Goal: Information Seeking & Learning: Learn about a topic

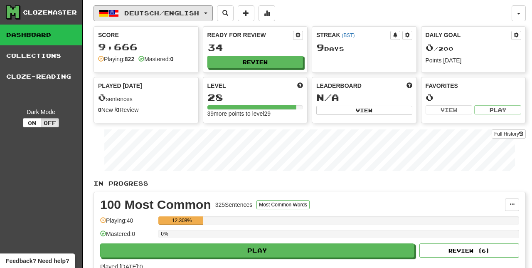
click at [163, 18] on button "Deutsch / English" at bounding box center [152, 13] width 119 height 16
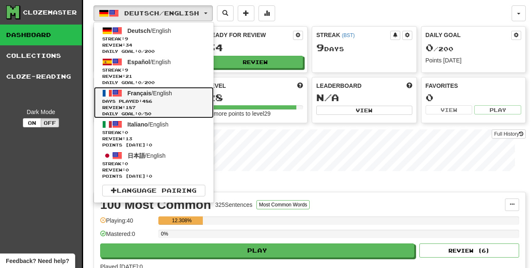
click at [149, 92] on span "Français" at bounding box center [140, 93] width 24 height 7
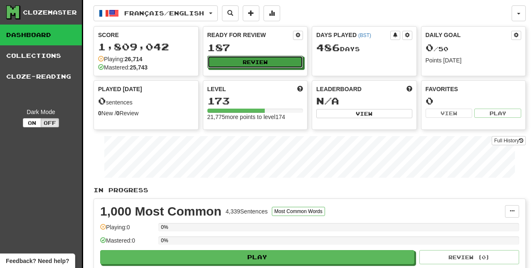
click at [274, 60] on button "Review" at bounding box center [255, 62] width 96 height 12
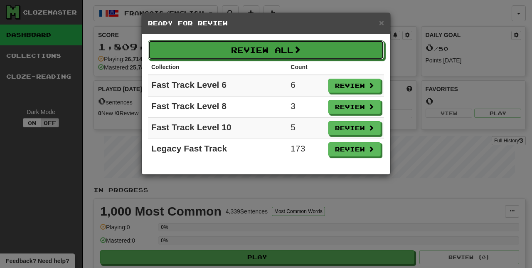
click at [276, 52] on button "Review All" at bounding box center [266, 49] width 236 height 19
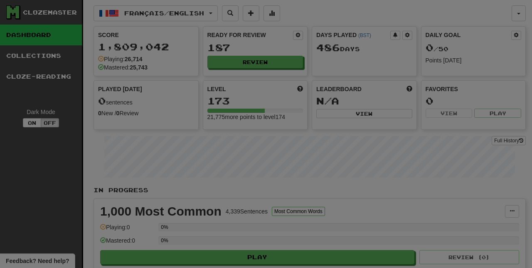
select select "**"
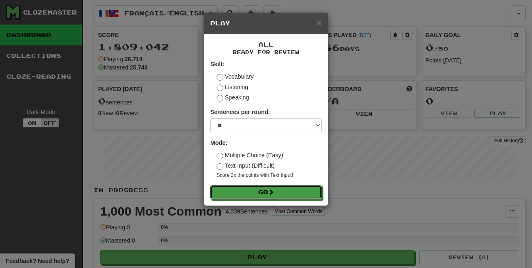
click at [268, 193] on button "Go" at bounding box center [265, 192] width 111 height 14
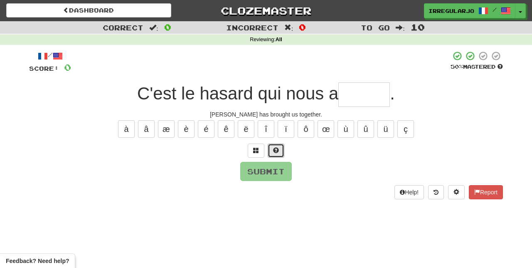
click at [280, 143] on button at bounding box center [276, 150] width 17 height 14
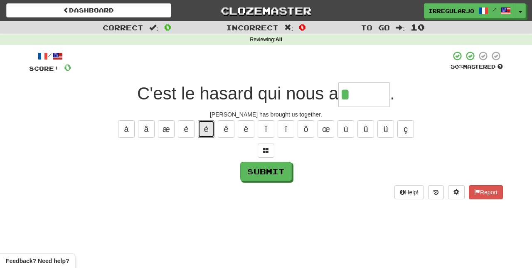
click at [205, 123] on button "é" at bounding box center [206, 128] width 17 height 17
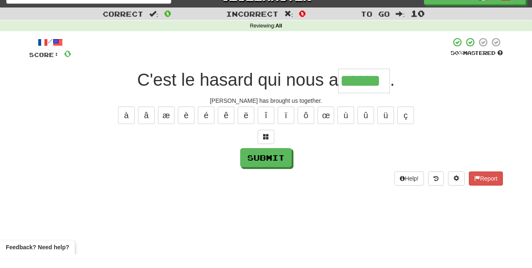
type input "******"
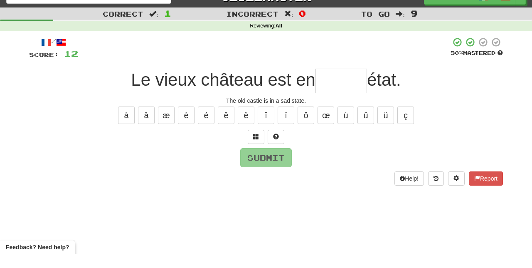
type input "*"
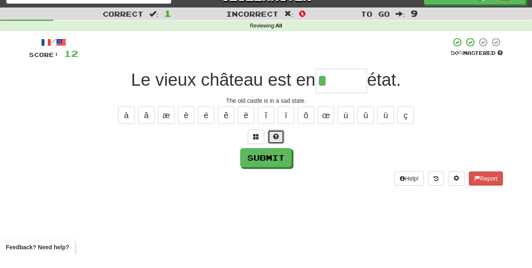
click at [280, 147] on button at bounding box center [276, 150] width 17 height 14
type input "******"
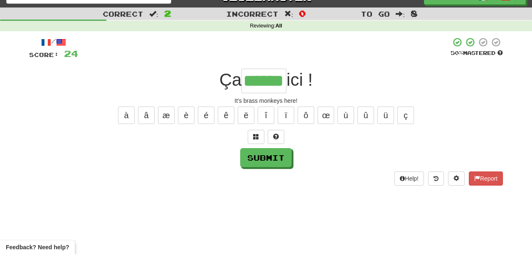
type input "******"
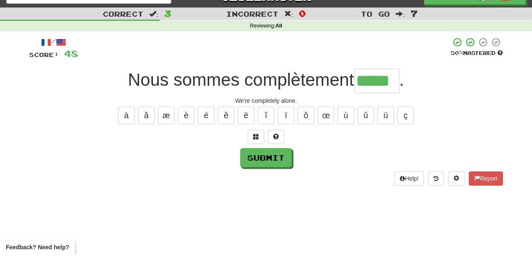
type input "*****"
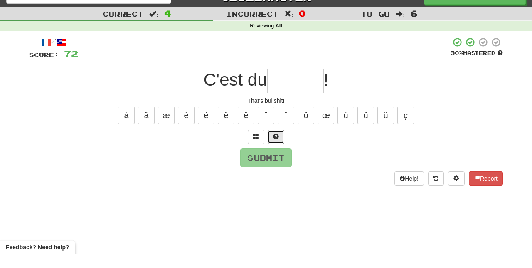
click at [277, 147] on span at bounding box center [276, 150] width 6 height 6
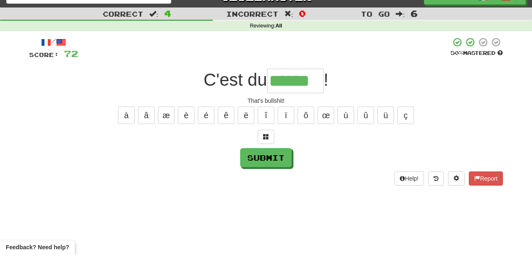
type input "******"
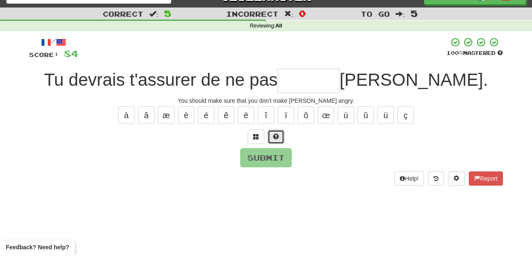
click at [280, 148] on button at bounding box center [276, 150] width 17 height 14
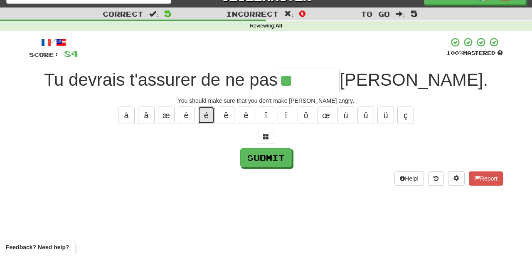
click at [204, 125] on button "é" at bounding box center [206, 128] width 17 height 17
type input "*******"
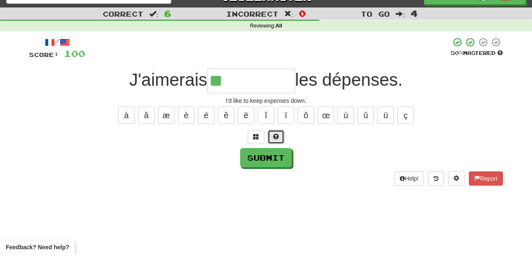
click at [278, 148] on span at bounding box center [276, 150] width 6 height 6
type input "**********"
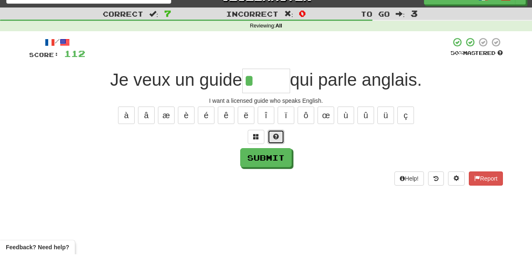
click at [281, 144] on button at bounding box center [276, 150] width 17 height 14
click at [206, 125] on button "é" at bounding box center [206, 128] width 17 height 17
click at [205, 130] on button "é" at bounding box center [206, 128] width 17 height 17
type input "*****"
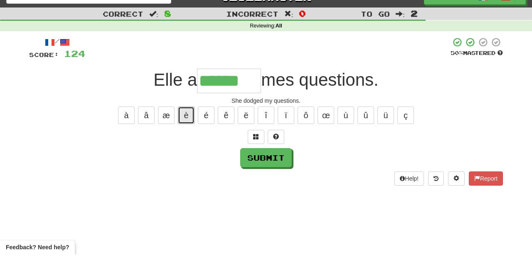
click at [187, 125] on button "è" at bounding box center [186, 128] width 17 height 17
click at [206, 124] on button "é" at bounding box center [206, 128] width 17 height 17
type input "*******"
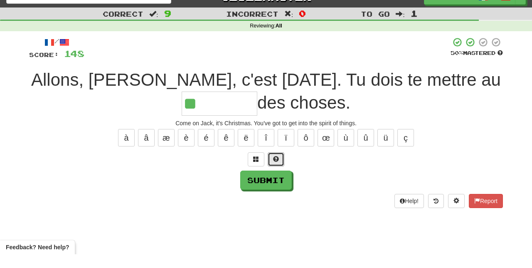
click at [276, 169] on span at bounding box center [276, 172] width 6 height 6
type input "********"
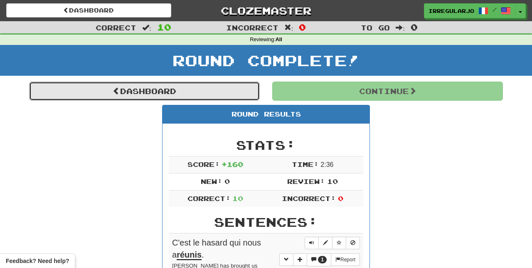
click at [119, 91] on link "Dashboard" at bounding box center [144, 90] width 231 height 19
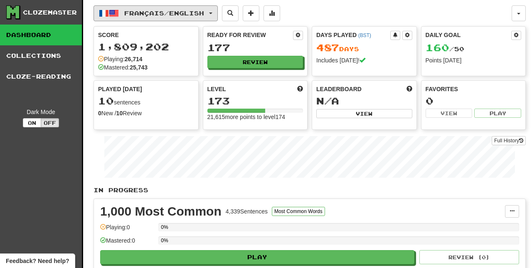
click at [162, 12] on span "Français / English" at bounding box center [164, 13] width 80 height 7
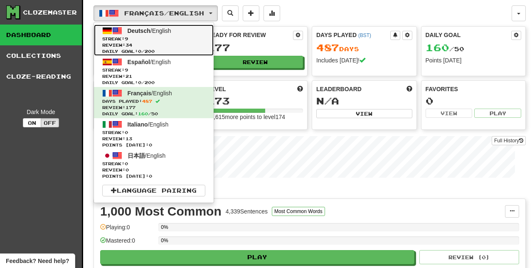
click at [155, 32] on span "Deutsch / English" at bounding box center [150, 30] width 44 height 7
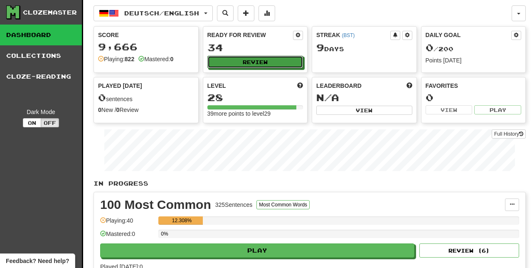
click at [266, 62] on button "Review" at bounding box center [255, 62] width 96 height 12
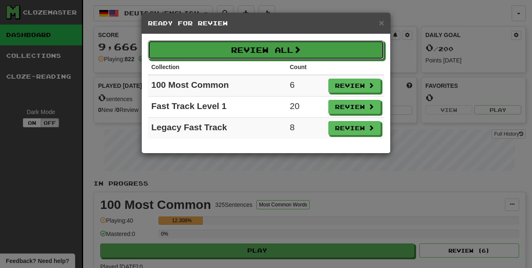
click at [269, 49] on button "Review All" at bounding box center [266, 49] width 236 height 19
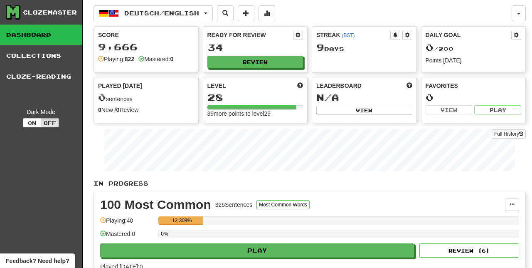
select select "**"
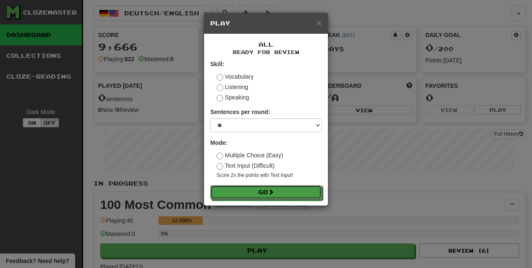
click at [265, 192] on button "Go" at bounding box center [265, 192] width 111 height 14
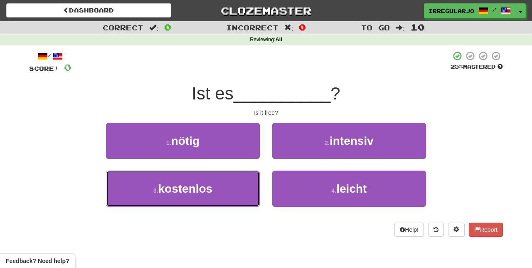
click at [219, 194] on button "3 . kostenlos" at bounding box center [183, 188] width 154 height 36
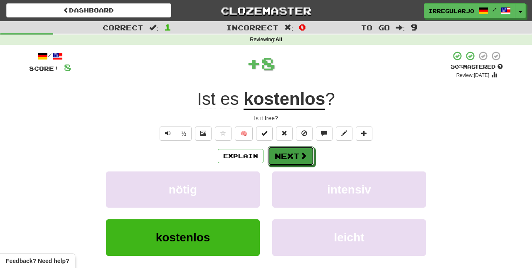
click at [290, 157] on button "Next" at bounding box center [291, 155] width 47 height 19
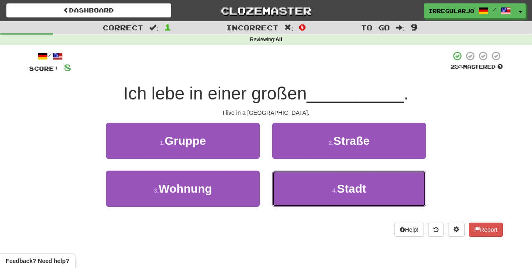
click at [360, 193] on span "Stadt" at bounding box center [351, 188] width 29 height 13
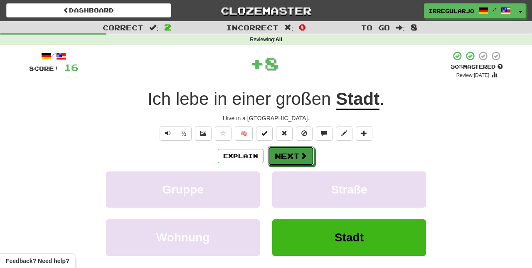
click at [300, 156] on span at bounding box center [303, 155] width 7 height 7
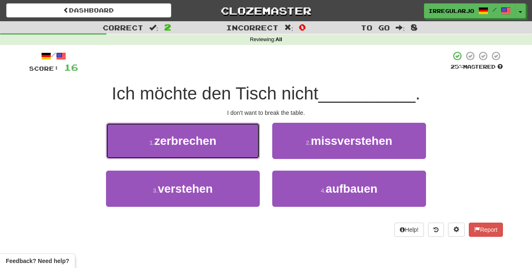
click at [238, 136] on button "1 . zerbrechen" at bounding box center [183, 141] width 154 height 36
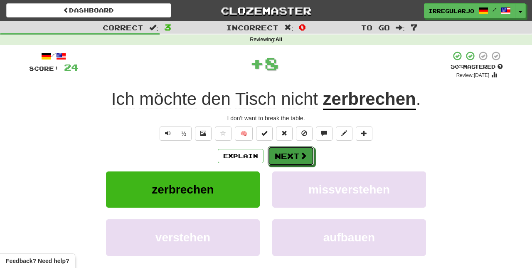
click at [295, 158] on button "Next" at bounding box center [291, 155] width 47 height 19
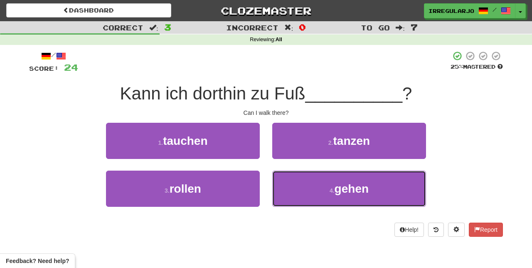
click at [314, 201] on button "4 . gehen" at bounding box center [349, 188] width 154 height 36
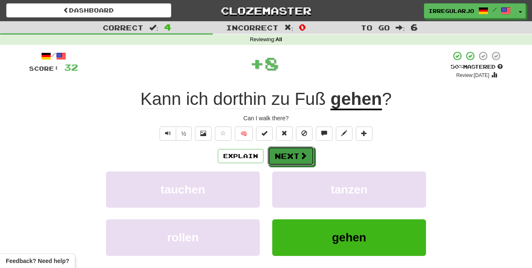
click at [280, 159] on button "Next" at bounding box center [291, 155] width 47 height 19
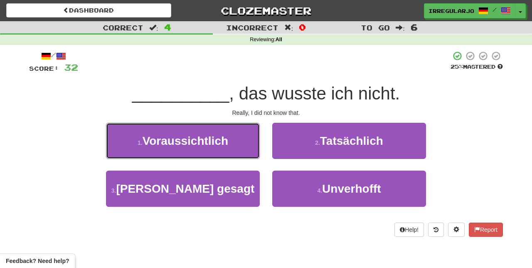
click at [232, 145] on button "1 . Voraussichtlich" at bounding box center [183, 141] width 154 height 36
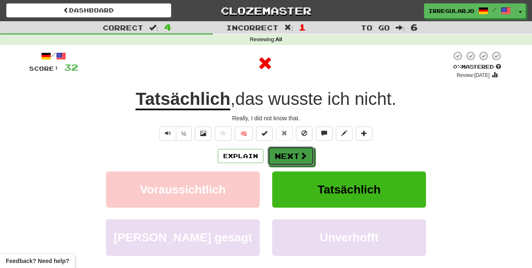
click at [291, 152] on button "Next" at bounding box center [291, 155] width 47 height 19
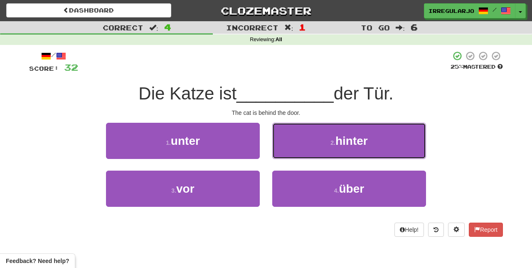
click at [327, 137] on button "2 . hinter" at bounding box center [349, 141] width 154 height 36
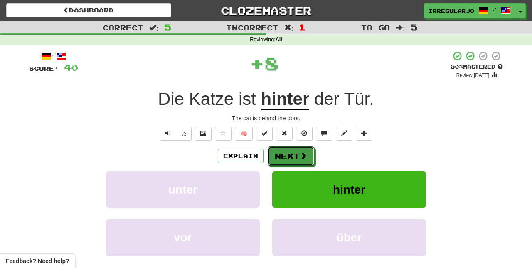
click at [293, 152] on button "Next" at bounding box center [291, 155] width 47 height 19
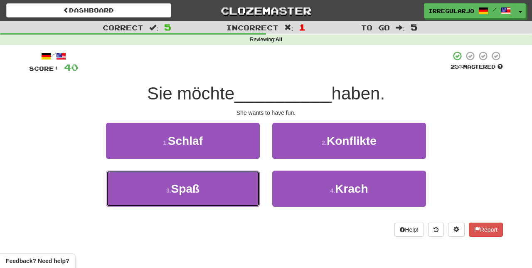
click at [217, 183] on button "3 . Spaß" at bounding box center [183, 188] width 154 height 36
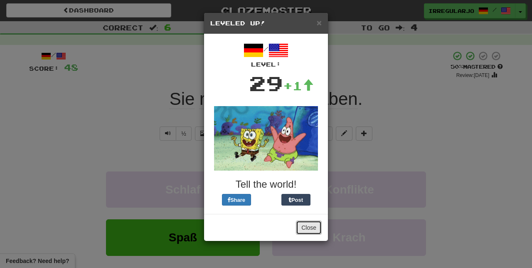
click at [310, 220] on button "Close" at bounding box center [309, 227] width 26 height 14
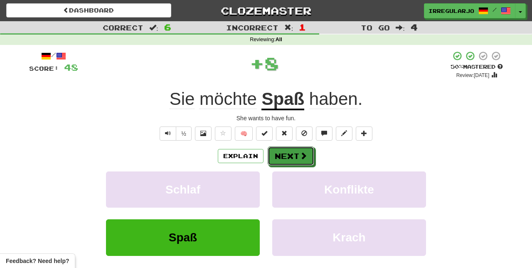
click at [298, 152] on button "Next" at bounding box center [291, 155] width 47 height 19
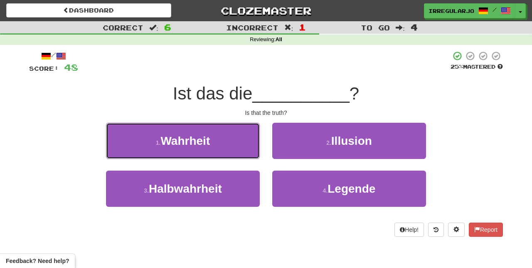
click at [230, 144] on button "1 . Wahrheit" at bounding box center [183, 141] width 154 height 36
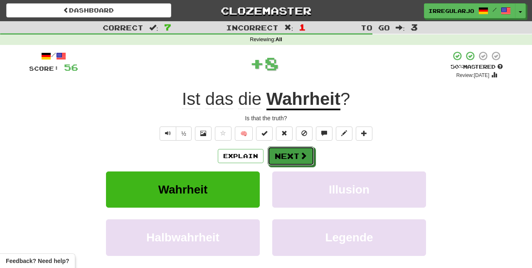
click at [297, 155] on button "Next" at bounding box center [291, 155] width 47 height 19
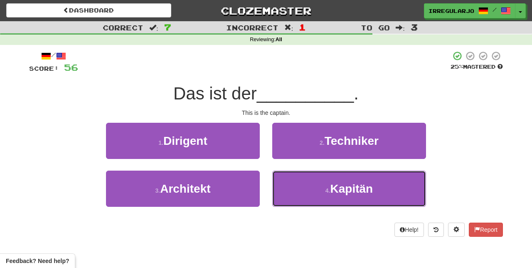
click at [328, 190] on small "4 ." at bounding box center [327, 190] width 5 height 7
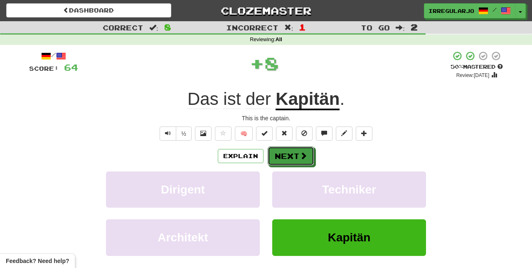
click at [290, 156] on button "Next" at bounding box center [291, 155] width 47 height 19
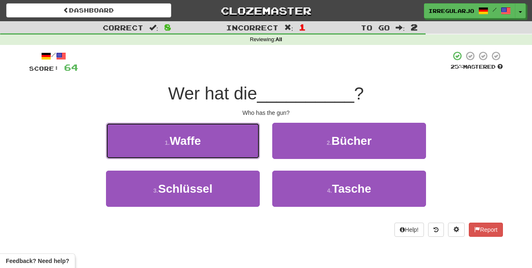
click at [218, 144] on button "1 . Waffe" at bounding box center [183, 141] width 154 height 36
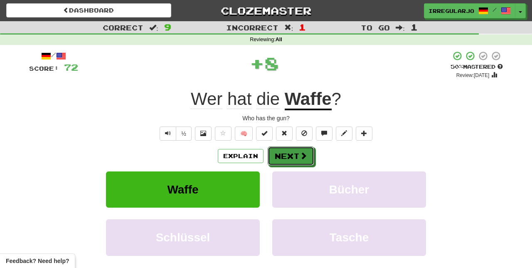
click at [297, 155] on button "Next" at bounding box center [291, 155] width 47 height 19
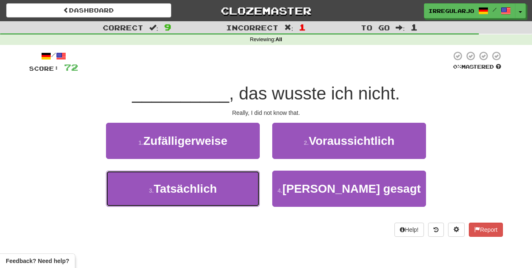
click at [212, 190] on span "Tatsächlich" at bounding box center [185, 188] width 63 height 13
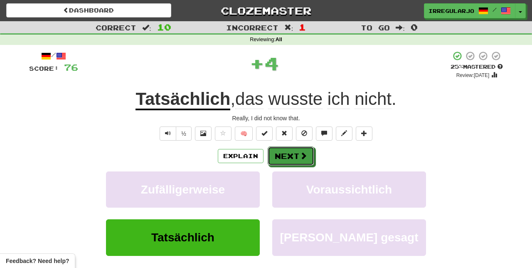
click at [293, 153] on button "Next" at bounding box center [291, 155] width 47 height 19
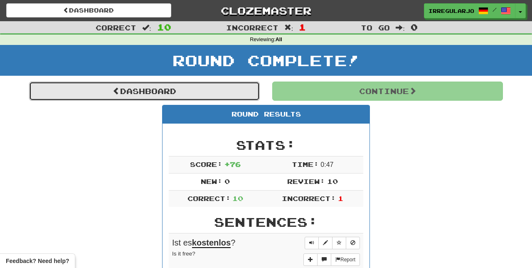
click at [140, 93] on link "Dashboard" at bounding box center [144, 90] width 231 height 19
click at [122, 91] on link "Dashboard" at bounding box center [144, 90] width 231 height 19
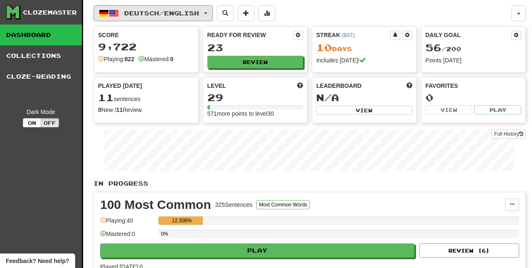
click at [146, 11] on span "Deutsch / English" at bounding box center [161, 13] width 75 height 7
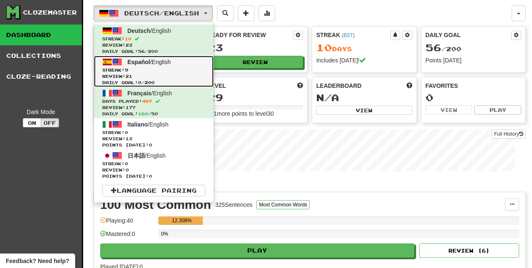
click at [130, 63] on span "Español" at bounding box center [139, 62] width 22 height 7
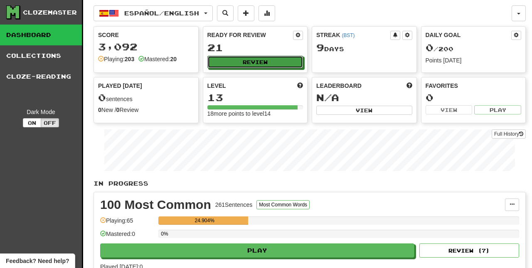
click at [259, 63] on button "Review" at bounding box center [255, 62] width 96 height 12
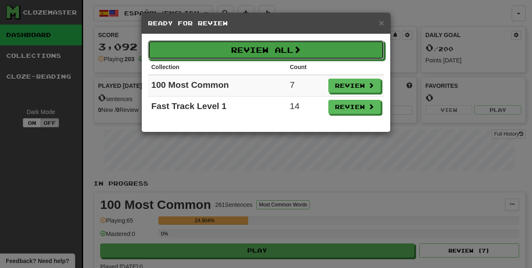
click at [301, 53] on button "Review All" at bounding box center [266, 49] width 236 height 19
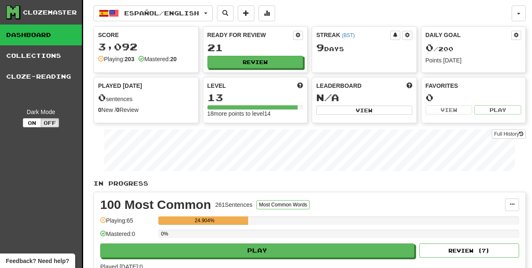
select select "**"
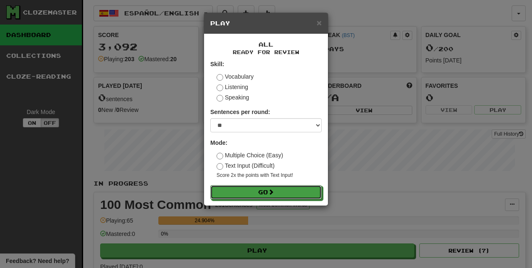
click at [282, 191] on button "Go" at bounding box center [265, 192] width 111 height 14
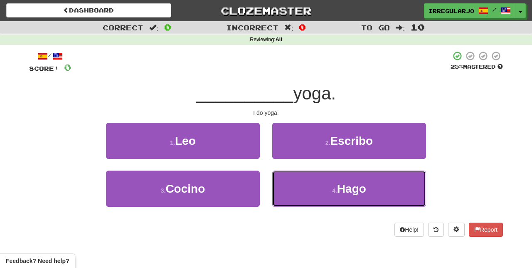
click at [314, 189] on button "4 . Hago" at bounding box center [349, 188] width 154 height 36
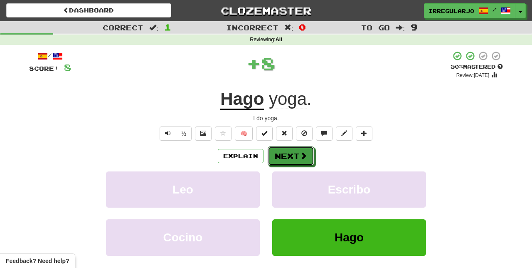
click at [291, 150] on button "Next" at bounding box center [291, 155] width 47 height 19
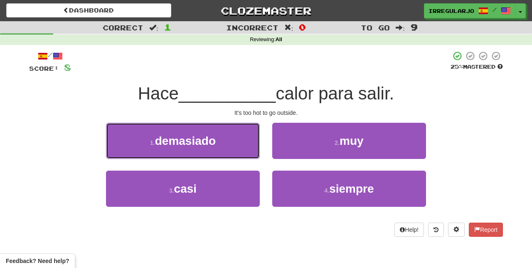
click at [227, 144] on button "1 . demasiado" at bounding box center [183, 141] width 154 height 36
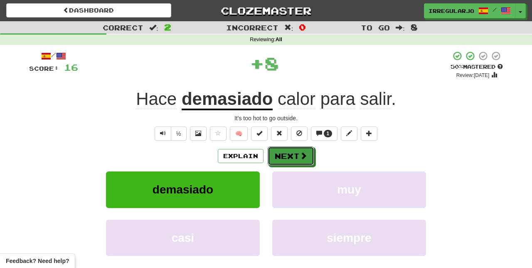
click at [297, 155] on button "Next" at bounding box center [291, 155] width 47 height 19
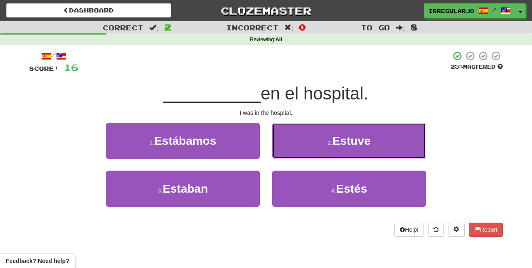
click at [324, 145] on button "2 . Estuve" at bounding box center [349, 141] width 154 height 36
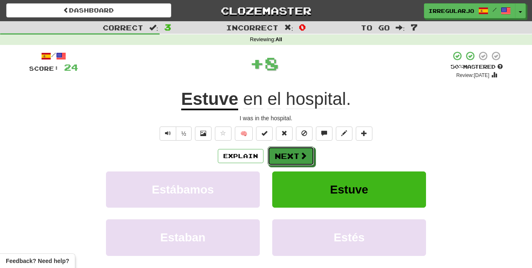
click at [290, 154] on button "Next" at bounding box center [291, 155] width 47 height 19
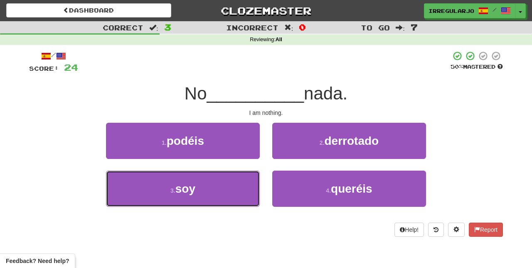
click at [223, 194] on button "3 . soy" at bounding box center [183, 188] width 154 height 36
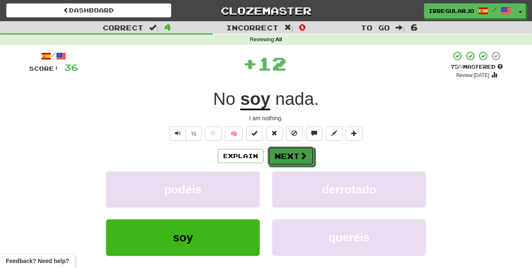
click at [291, 155] on button "Next" at bounding box center [291, 155] width 47 height 19
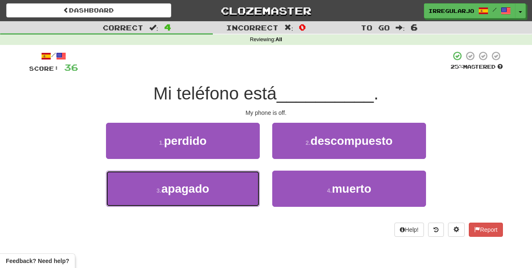
click at [234, 194] on button "3 . apagado" at bounding box center [183, 188] width 154 height 36
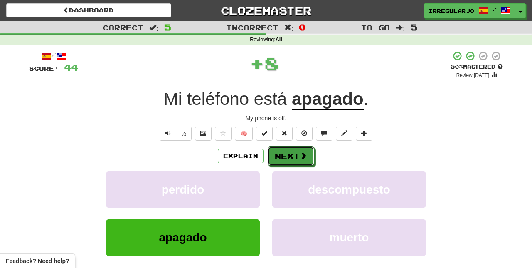
click at [298, 156] on button "Next" at bounding box center [291, 155] width 47 height 19
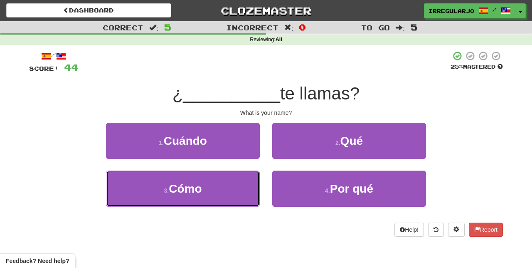
click at [226, 193] on button "3 . Cómo" at bounding box center [183, 188] width 154 height 36
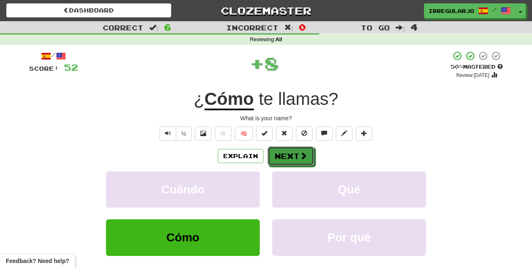
click at [287, 155] on button "Next" at bounding box center [291, 155] width 47 height 19
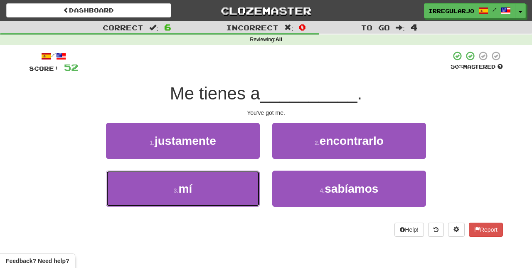
click at [222, 194] on button "3 . mí" at bounding box center [183, 188] width 154 height 36
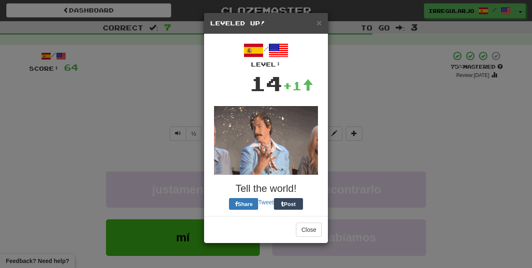
click at [298, 154] on img at bounding box center [266, 140] width 104 height 69
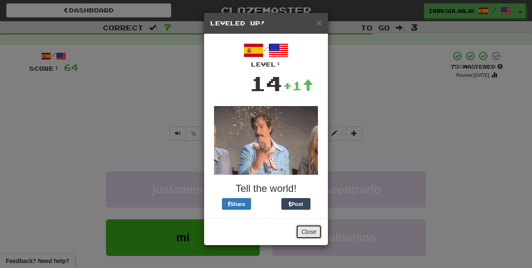
click at [314, 233] on button "Close" at bounding box center [309, 231] width 26 height 14
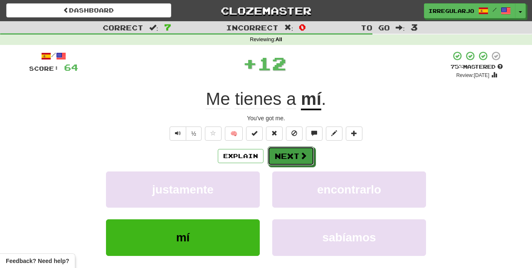
click at [297, 154] on button "Next" at bounding box center [291, 155] width 47 height 19
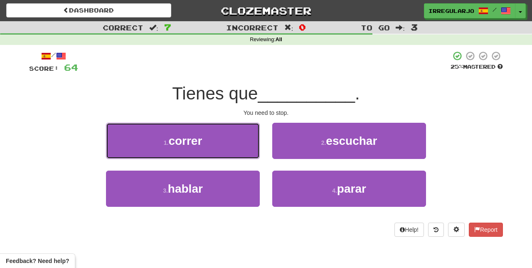
click at [232, 140] on button "1 . correr" at bounding box center [183, 141] width 154 height 36
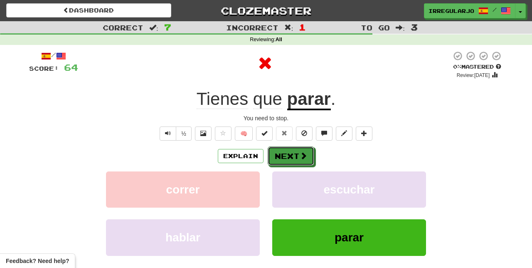
click at [292, 157] on button "Next" at bounding box center [291, 155] width 47 height 19
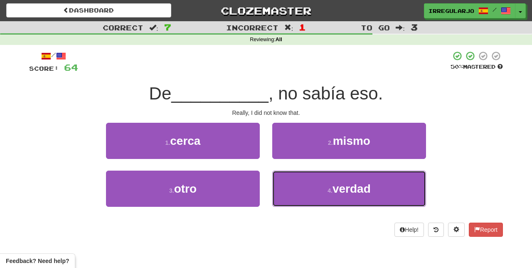
click at [318, 181] on button "4 . verdad" at bounding box center [349, 188] width 154 height 36
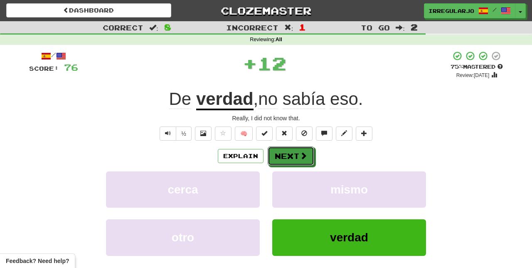
click at [297, 153] on button "Next" at bounding box center [291, 155] width 47 height 19
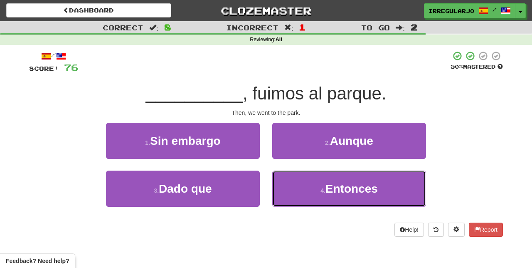
click at [322, 194] on button "4 . Entonces" at bounding box center [349, 188] width 154 height 36
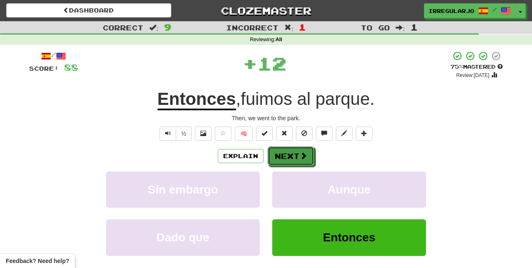
click at [296, 158] on button "Next" at bounding box center [291, 155] width 47 height 19
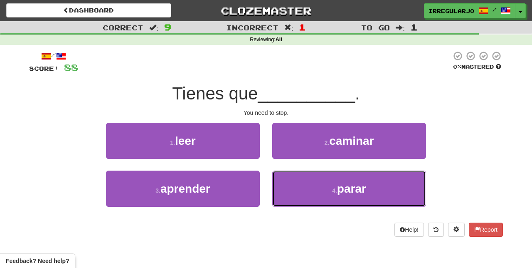
click at [326, 194] on button "4 . parar" at bounding box center [349, 188] width 154 height 36
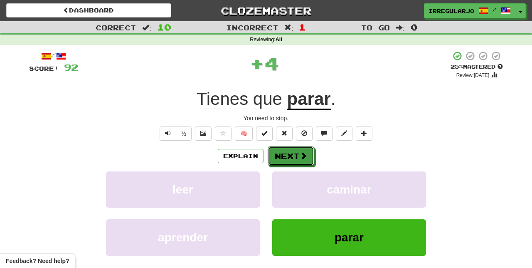
click at [297, 158] on button "Next" at bounding box center [291, 155] width 47 height 19
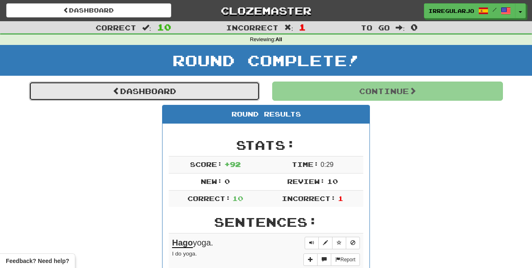
click at [126, 93] on link "Dashboard" at bounding box center [144, 90] width 231 height 19
click at [122, 94] on link "Dashboard" at bounding box center [144, 90] width 231 height 19
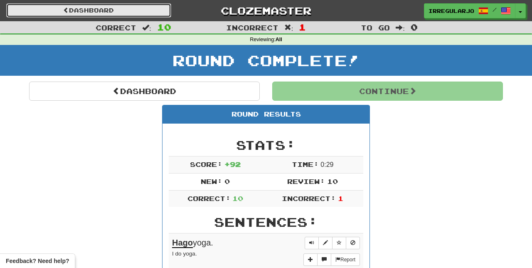
click at [129, 7] on link "Dashboard" at bounding box center [88, 10] width 165 height 14
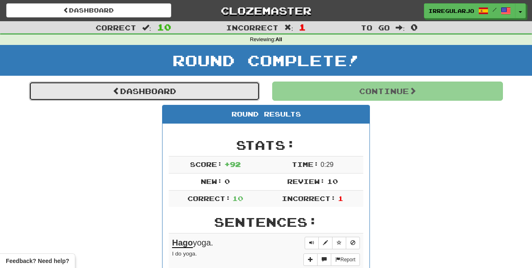
click at [128, 94] on link "Dashboard" at bounding box center [144, 90] width 231 height 19
click at [135, 93] on link "Dashboard" at bounding box center [144, 90] width 231 height 19
click at [132, 93] on link "Dashboard" at bounding box center [144, 90] width 231 height 19
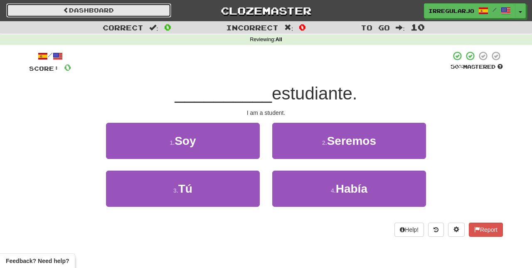
click at [130, 11] on link "Dashboard" at bounding box center [88, 10] width 165 height 14
